Goal: Task Accomplishment & Management: Use online tool/utility

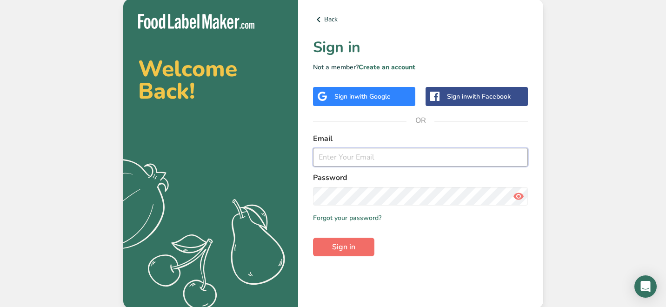
type input "[PERSON_NAME][EMAIL_ADDRESS][DOMAIN_NAME]"
click at [351, 247] on span "Sign in" at bounding box center [343, 246] width 23 height 11
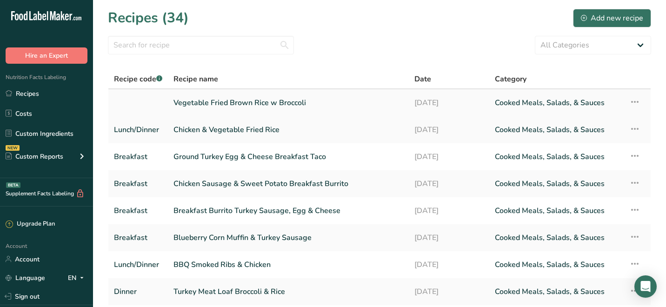
click at [250, 104] on link "Vegetable Fried Brown Rice w Broccoli" at bounding box center [288, 103] width 230 height 20
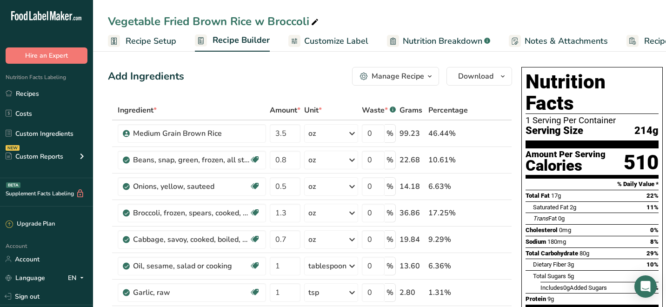
click at [313, 22] on icon at bounding box center [315, 22] width 8 height 13
type input "Vegetable Fried Brown Rice w [GEOGRAPHIC_DATA]"
click at [277, 23] on div "Vegetable Fried Brown Rice w [GEOGRAPHIC_DATA]" at bounding box center [253, 21] width 290 height 17
type input "Vegetable Fried Brown Rice"
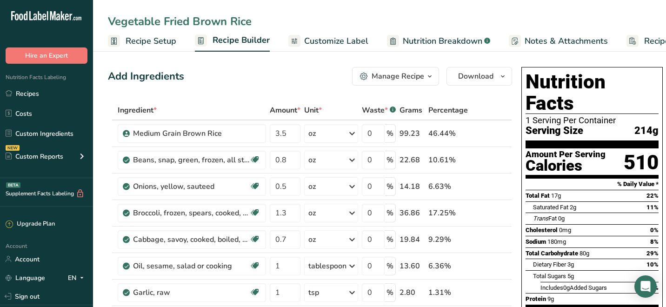
click at [261, 71] on div "Add Ingredients Manage Recipe Delete Recipe Duplicate Recipe Scale Recipe Save …" at bounding box center [310, 76] width 404 height 19
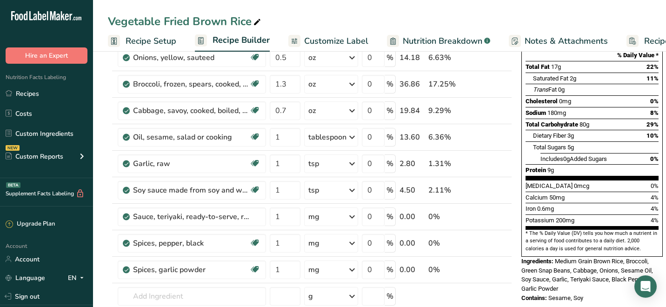
scroll to position [130, 0]
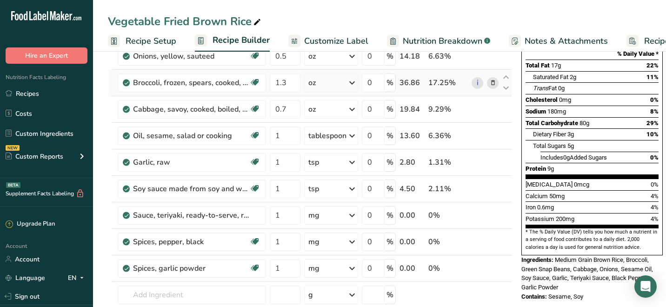
click at [492, 82] on icon at bounding box center [493, 83] width 7 height 10
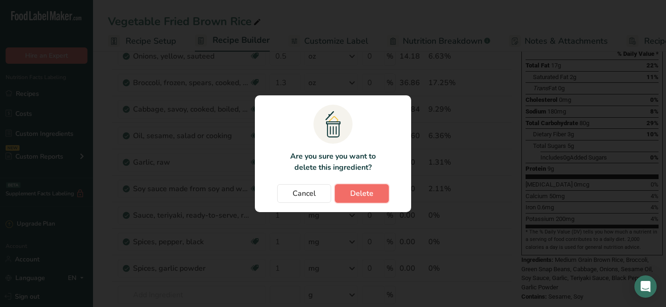
click at [362, 190] on span "Delete" at bounding box center [361, 193] width 23 height 11
type input "0.7"
type input "1"
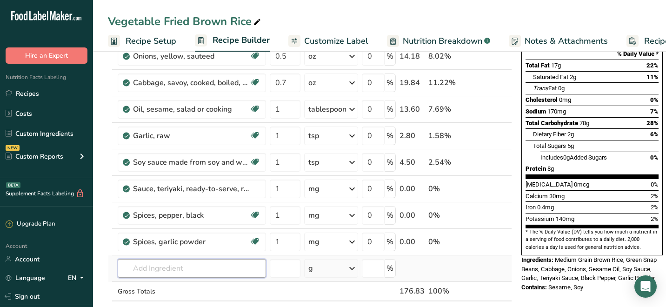
click at [169, 269] on input "text" at bounding box center [192, 268] width 148 height 19
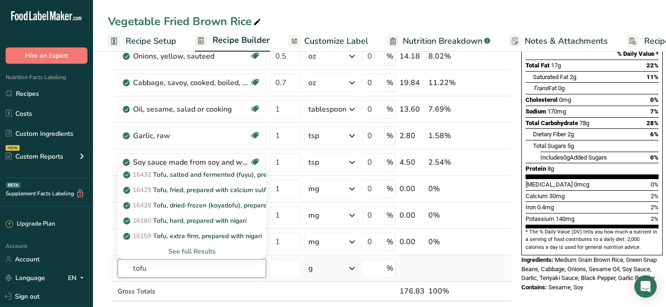
type input "tofu"
click at [190, 251] on div "See full Results" at bounding box center [191, 251] width 133 height 10
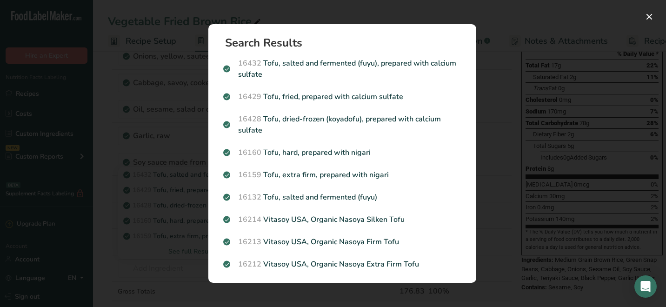
click at [498, 198] on div "Search results modal" at bounding box center [333, 153] width 666 height 307
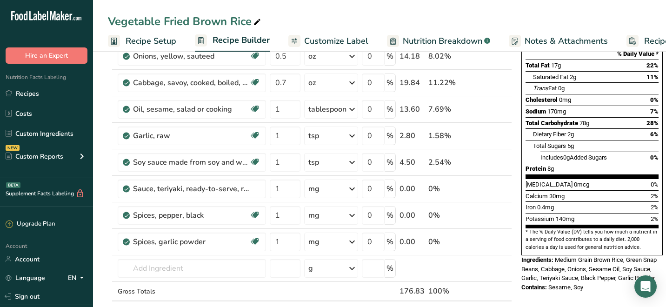
click at [532, 285] on div "Nutrition Facts 1 Serving Per Container Serving Size 177g Amount Per Serving Ca…" at bounding box center [591, 293] width 149 height 721
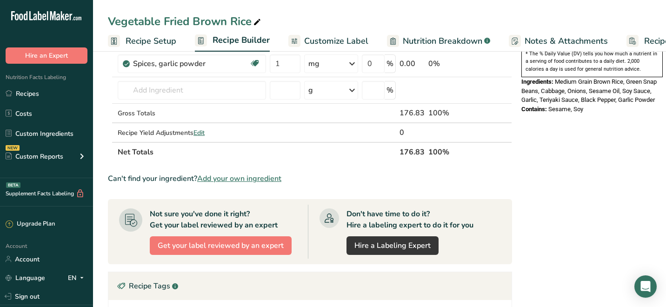
scroll to position [316, 0]
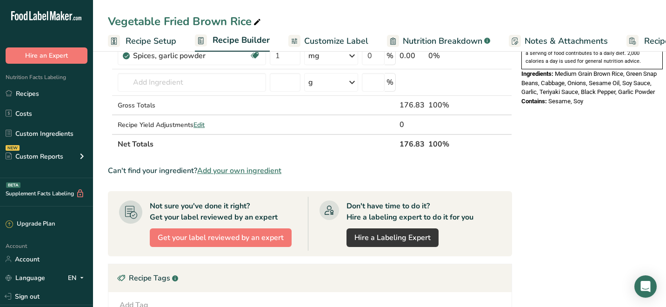
click at [246, 171] on span "Add your own ingredient" at bounding box center [239, 170] width 84 height 11
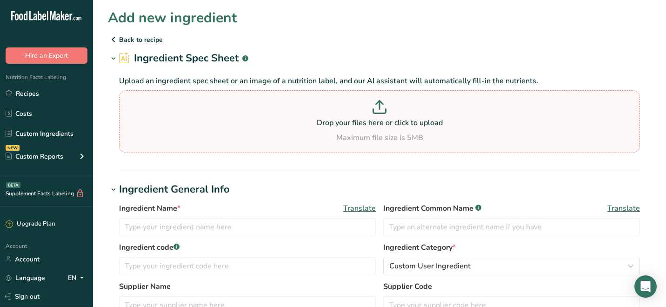
click at [379, 105] on icon at bounding box center [379, 105] width 0 height 8
click at [379, 105] on input "Drop your files here or click to upload Maximum file size is 5MB" at bounding box center [379, 121] width 521 height 63
type input "C:\fakepath\IMG_5829.jpg"
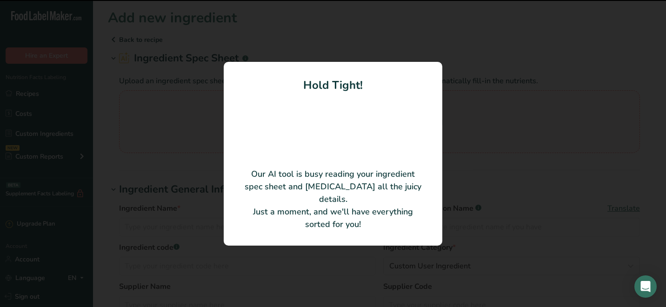
type input "Tofu"
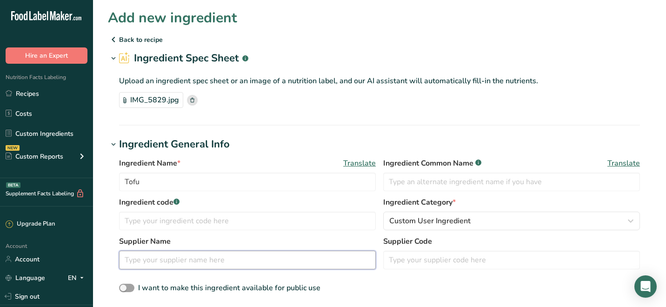
click at [250, 258] on input "text" at bounding box center [247, 260] width 257 height 19
type input "s"
type input "Soga"
click at [127, 288] on span at bounding box center [126, 288] width 15 height 9
click at [125, 288] on input "I want to make this ingredient available for public use" at bounding box center [122, 288] width 6 height 6
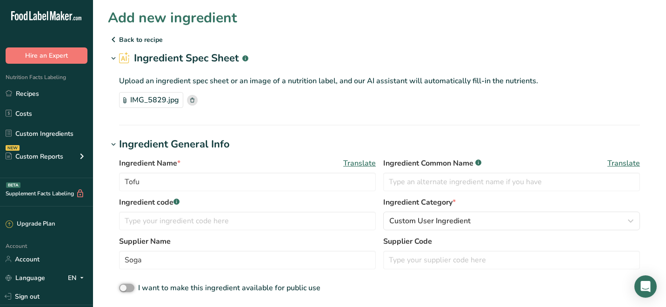
checkbox input "true"
click at [508, 283] on div "I want to make this ingredient available for public use" at bounding box center [379, 288] width 521 height 12
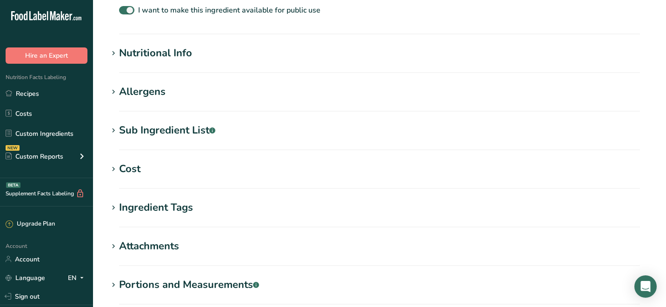
scroll to position [276, 0]
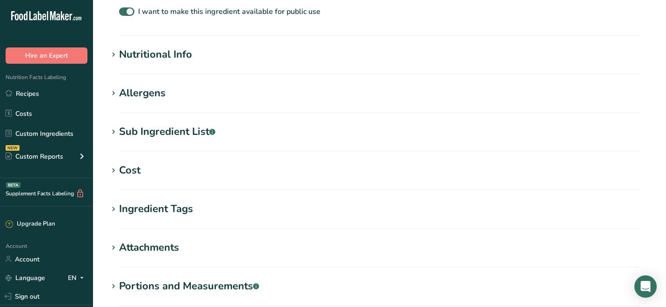
click at [115, 54] on icon at bounding box center [113, 54] width 8 height 13
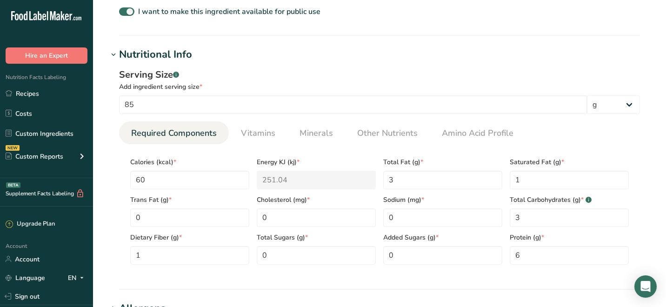
click at [656, 222] on section "Add new ingredient Back to recipe Ingredient Spec Sheet .a-a{fill:#347362;}.b-a…" at bounding box center [379, 164] width 573 height 880
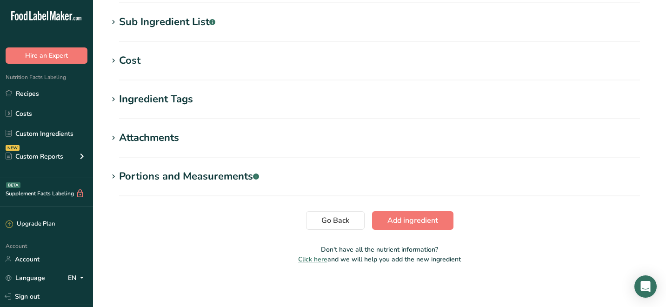
scroll to position [603, 0]
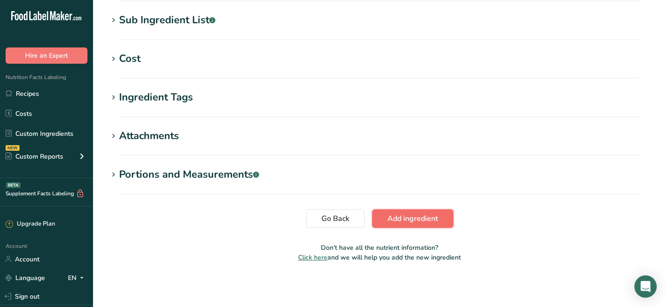
click at [423, 218] on span "Add ingredient" at bounding box center [412, 218] width 51 height 11
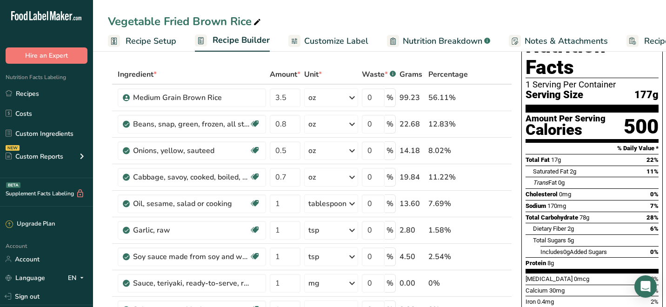
scroll to position [37, 0]
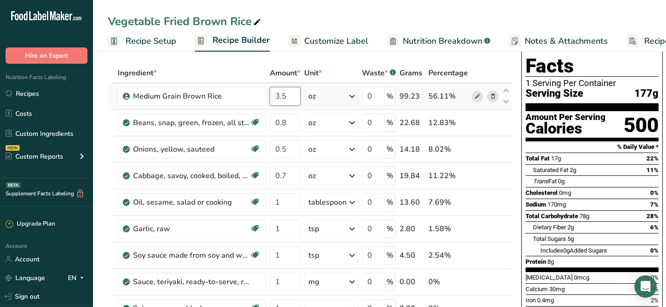
click at [286, 97] on input "3.5" at bounding box center [285, 96] width 31 height 19
type input "3"
type input "5"
click at [283, 96] on input "5" at bounding box center [285, 96] width 31 height 19
type input "4"
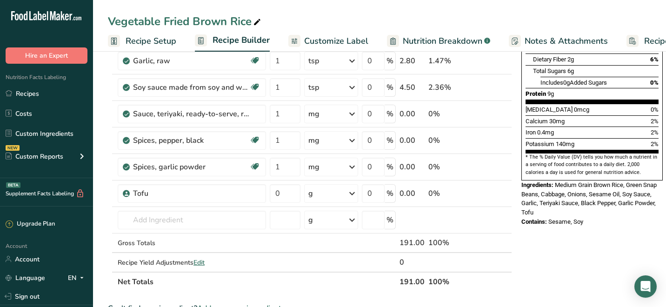
scroll to position [223, 0]
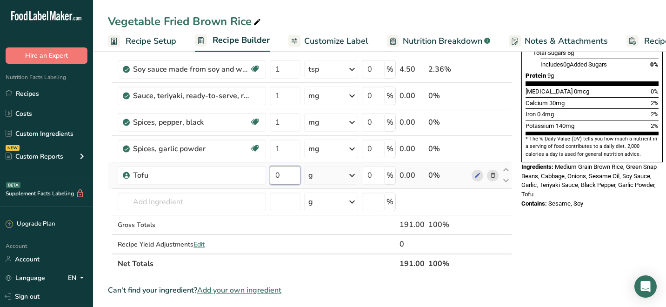
click at [277, 180] on input "0" at bounding box center [285, 175] width 31 height 19
type input "1"
click at [351, 174] on div "Ingredient * Amount * Unit * Waste * .a-a{fill:#347362;}.b-a{fill:#fff;} Grams …" at bounding box center [310, 75] width 404 height 396
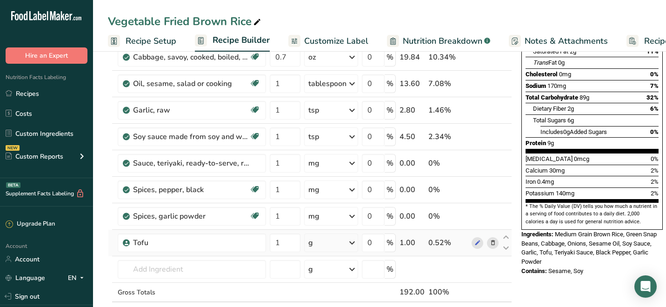
scroll to position [167, 0]
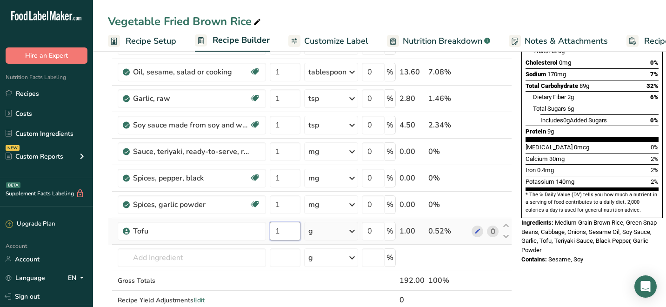
click at [282, 234] on input "1" at bounding box center [285, 231] width 31 height 19
type input "2"
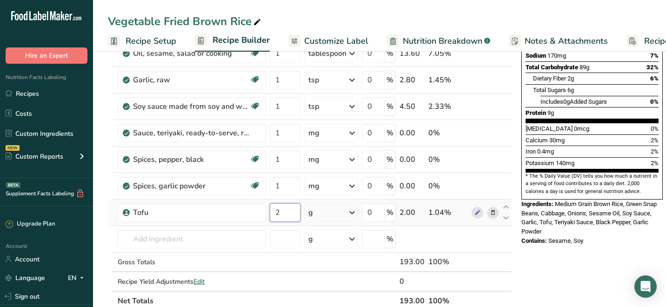
click at [282, 214] on input "2" at bounding box center [285, 212] width 31 height 19
type input "3"
click at [295, 260] on div "Ingredient * Amount * Unit * Waste * .a-a{fill:#347362;}.b-a{fill:#fff;} Grams …" at bounding box center [310, 112] width 404 height 396
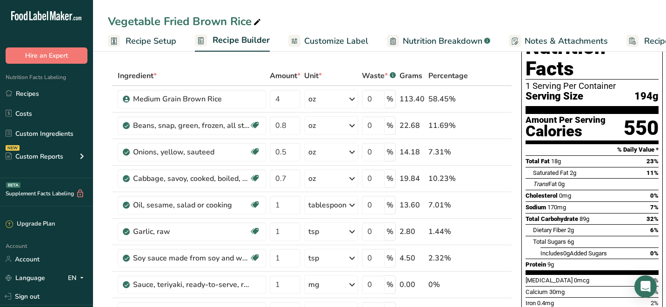
scroll to position [0, 0]
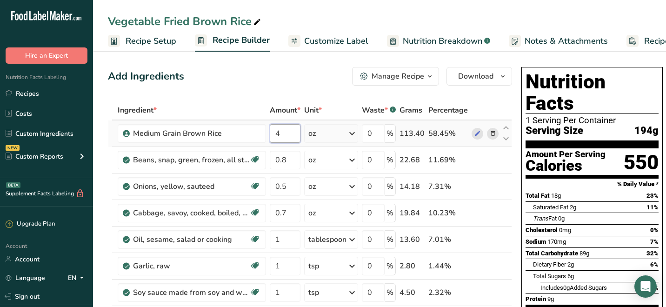
click at [285, 134] on input "4" at bounding box center [285, 133] width 31 height 19
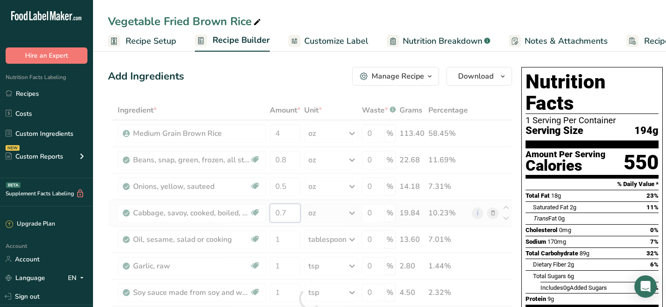
click at [287, 209] on div "Ingredient * Amount * Unit * Waste * .a-a{fill:#347362;}.b-a{fill:#fff;} Grams …" at bounding box center [310, 298] width 404 height 396
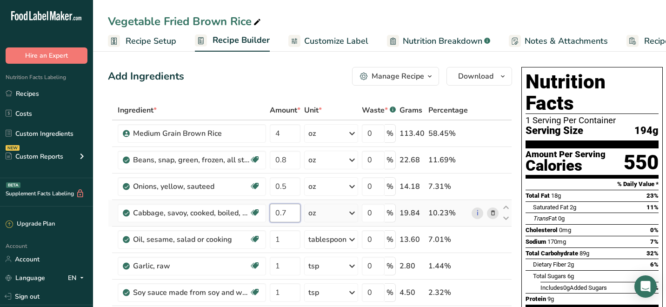
type input "0"
type input "1"
click at [517, 276] on div "Nutrition Facts 1 Serving Per Container Serving Size 203g Amount Per Serving Ca…" at bounding box center [591, 248] width 149 height 371
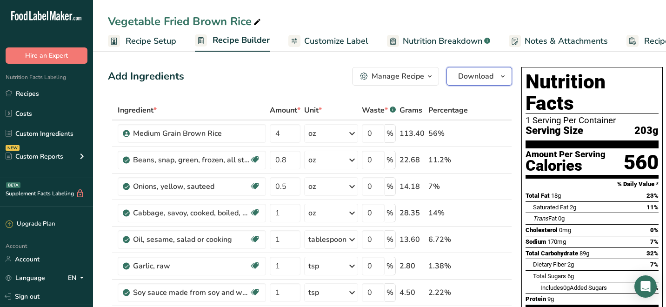
click at [499, 79] on icon "button" at bounding box center [502, 77] width 7 height 12
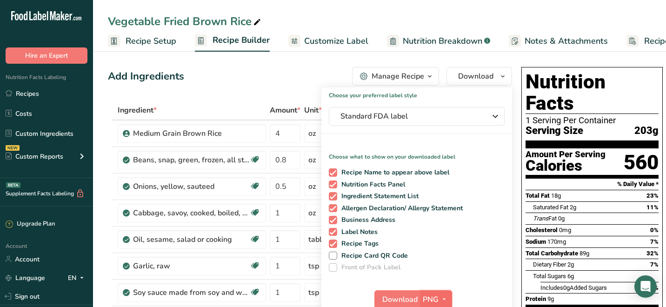
click at [443, 295] on icon "button" at bounding box center [443, 299] width 7 height 12
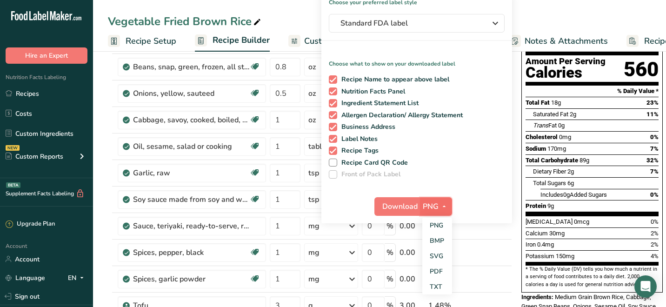
scroll to position [112, 0]
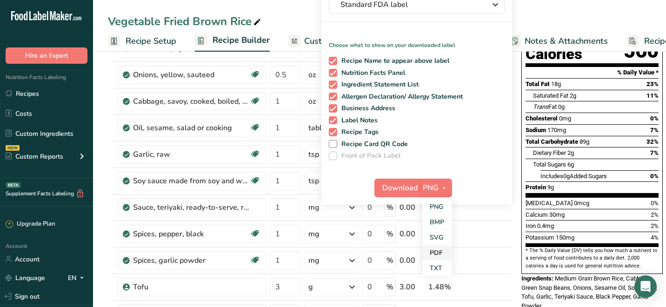
click at [432, 252] on link "PDF" at bounding box center [437, 252] width 30 height 15
click at [406, 186] on span "Download" at bounding box center [400, 187] width 35 height 11
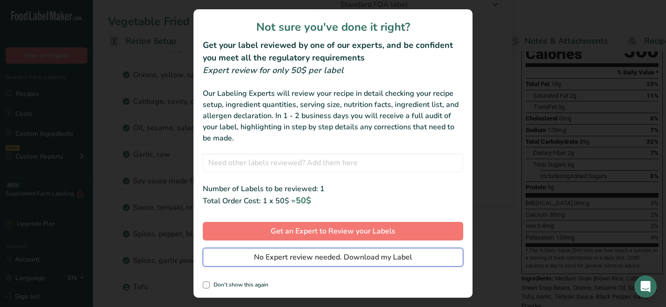
click at [351, 260] on span "No Expert review needed. Download my Label" at bounding box center [333, 257] width 158 height 11
